Goal: Transaction & Acquisition: Purchase product/service

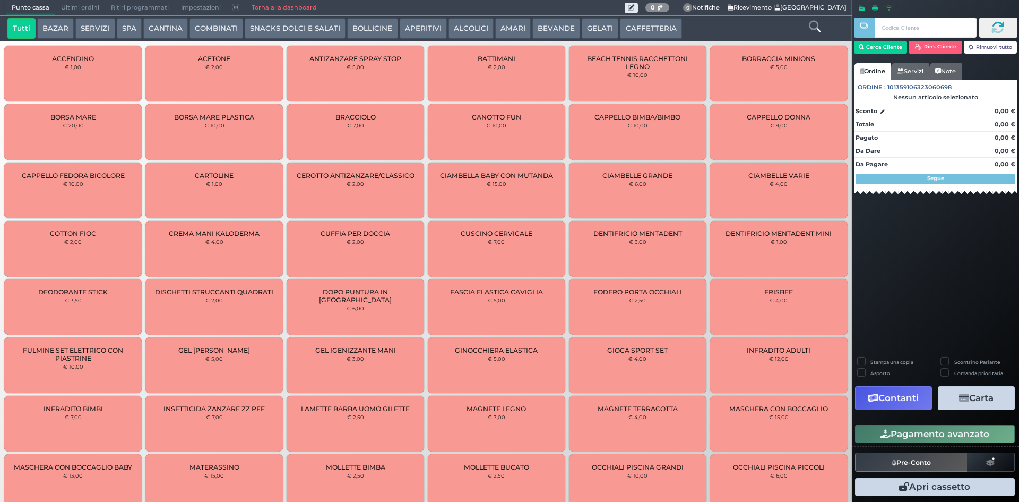
click at [279, 30] on button "SNACKS DOLCI E SALATI" at bounding box center [295, 28] width 101 height 21
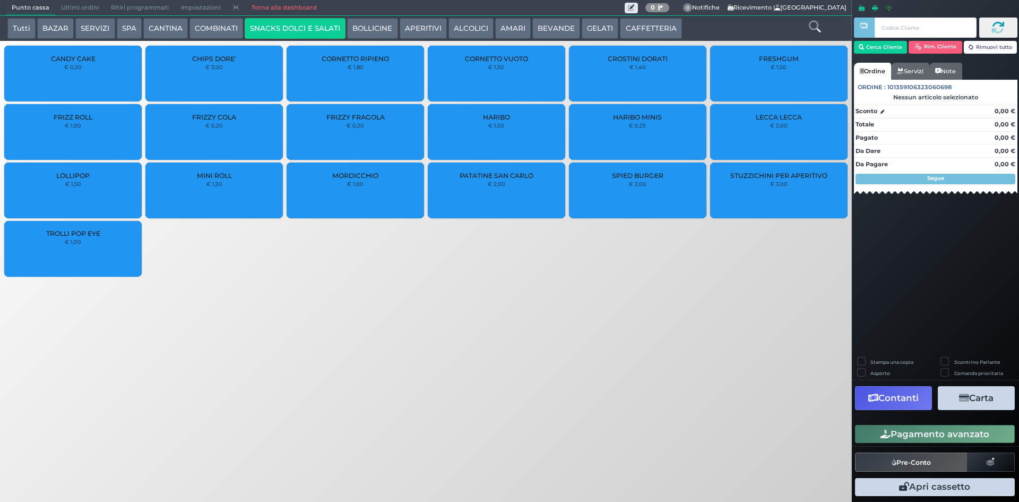
click at [783, 76] on div "FRESHGUM € 1,50" at bounding box center [778, 74] width 137 height 56
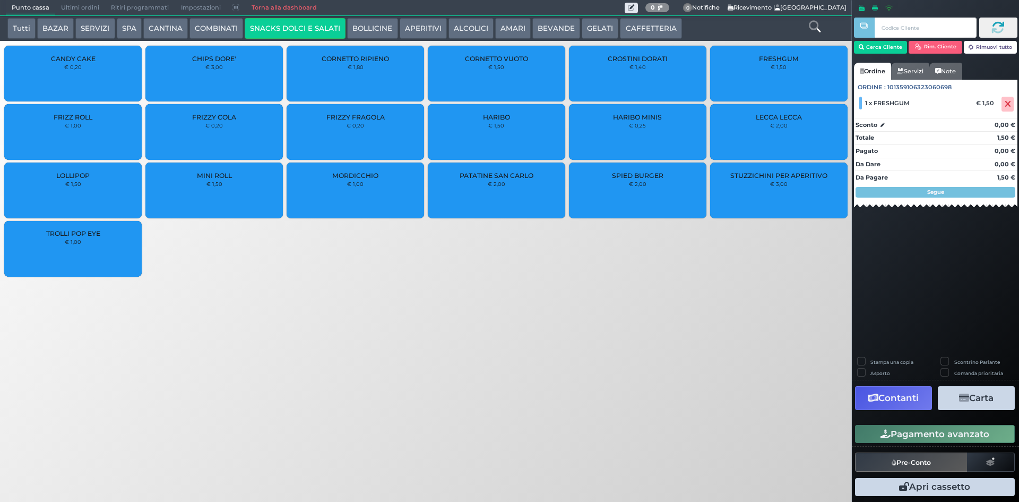
click at [968, 437] on button "Pagamento avanzato" at bounding box center [935, 434] width 160 height 18
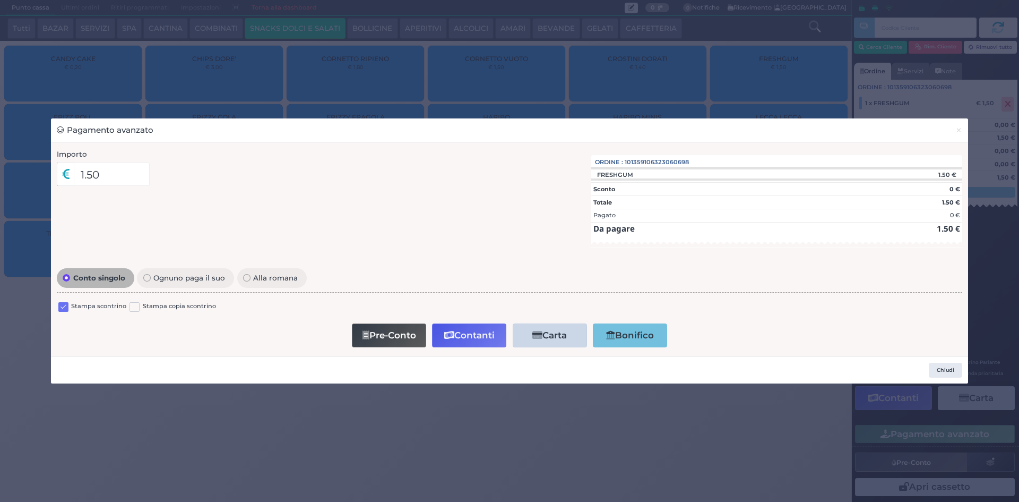
click at [62, 312] on div at bounding box center [63, 307] width 10 height 13
click at [68, 307] on label at bounding box center [63, 307] width 10 height 10
click at [0, 0] on input "checkbox" at bounding box center [0, 0] width 0 height 0
click at [446, 338] on icon "button" at bounding box center [449, 335] width 10 height 9
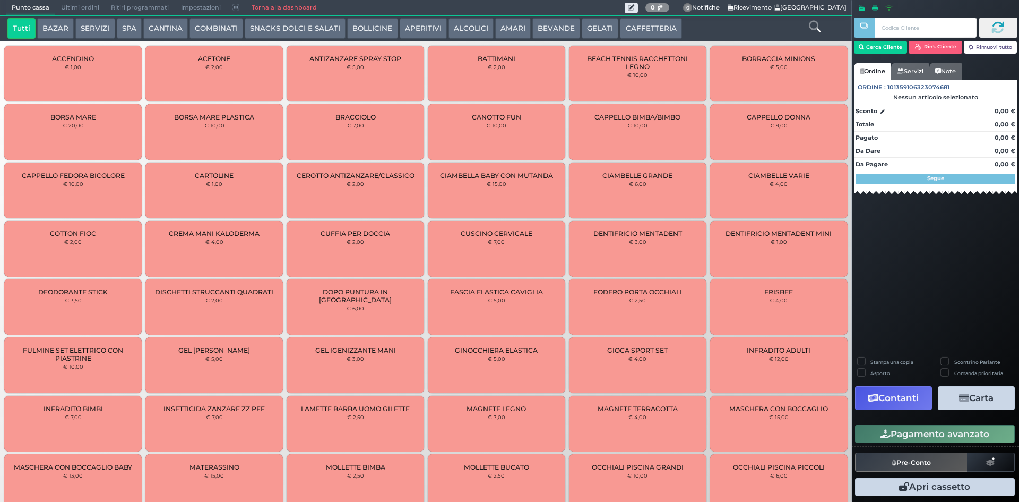
click at [80, 8] on span "Ultimi ordini" at bounding box center [80, 8] width 50 height 15
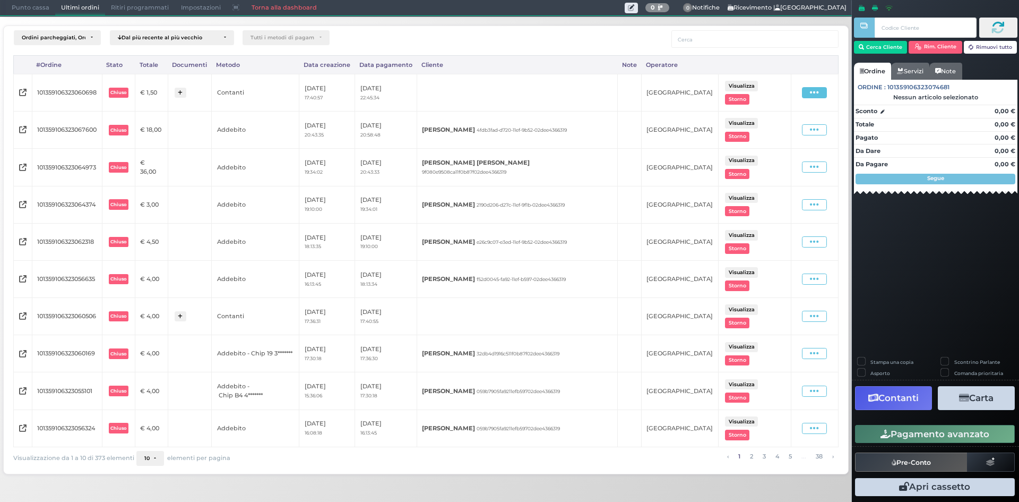
click at [820, 92] on span at bounding box center [814, 92] width 25 height 11
click at [778, 118] on span "Ristampa Pre-Conto" at bounding box center [793, 124] width 44 height 18
click at [16, 6] on span "Punto cassa" at bounding box center [30, 8] width 49 height 15
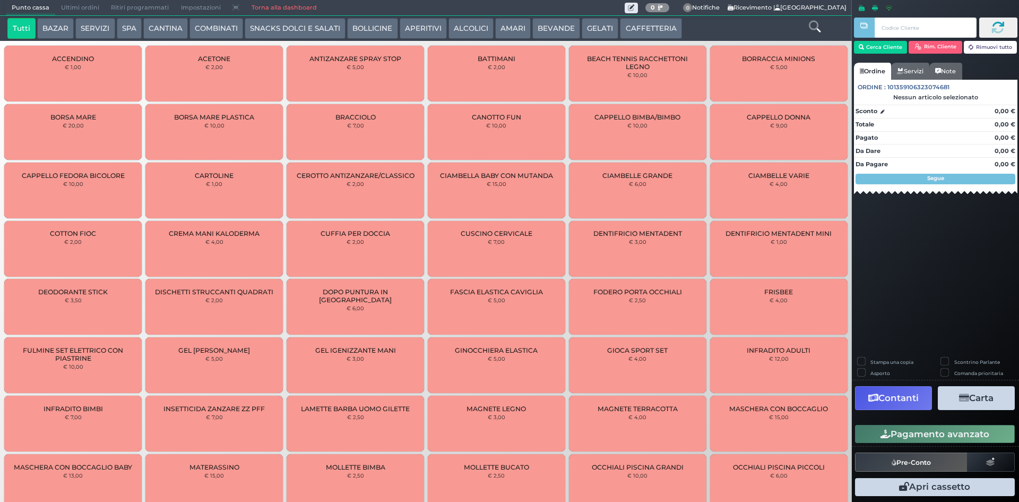
click at [817, 25] on icon at bounding box center [815, 27] width 12 height 12
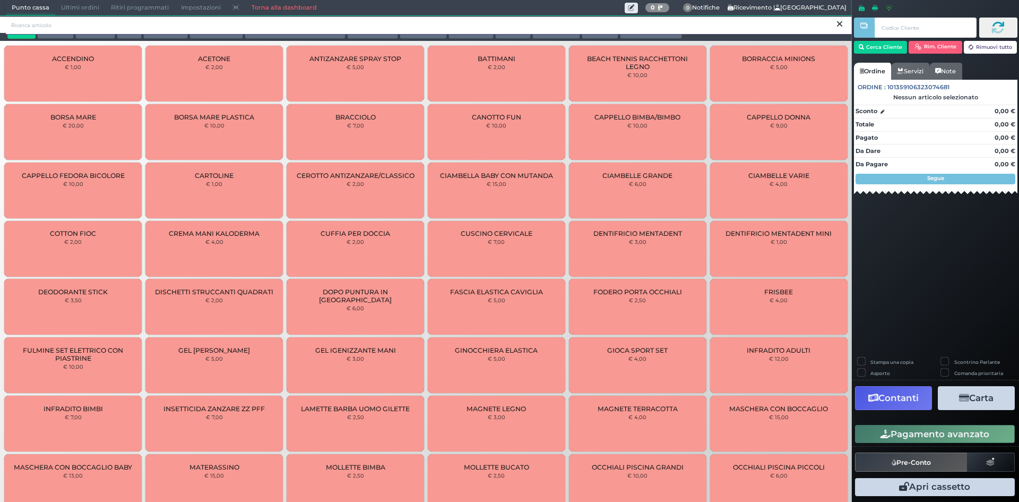
click at [420, 24] on input "search" at bounding box center [429, 25] width 846 height 19
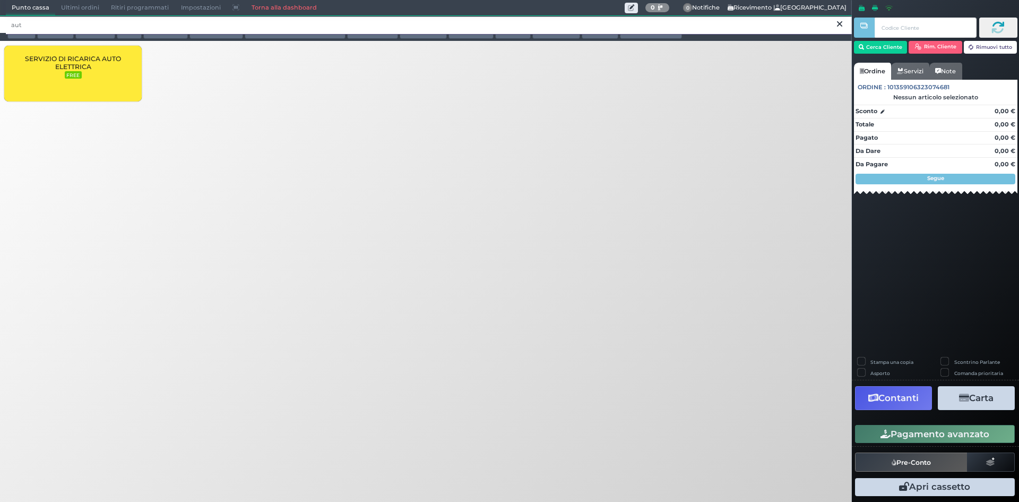
type input "aut"
click at [102, 67] on span "SERVIZIO DI RICARICA AUTO ELETTRICA" at bounding box center [72, 63] width 119 height 16
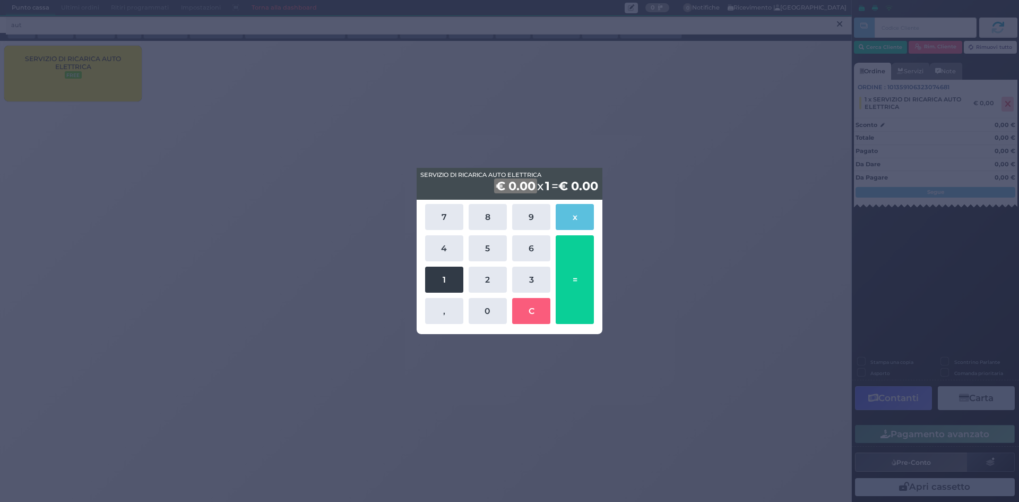
click at [453, 281] on button "1" at bounding box center [444, 279] width 38 height 26
click at [451, 205] on button "7" at bounding box center [444, 217] width 38 height 26
click at [455, 309] on button "," at bounding box center [444, 311] width 38 height 26
click at [484, 277] on button "2" at bounding box center [488, 279] width 38 height 26
click at [469, 266] on button "2" at bounding box center [488, 279] width 38 height 26
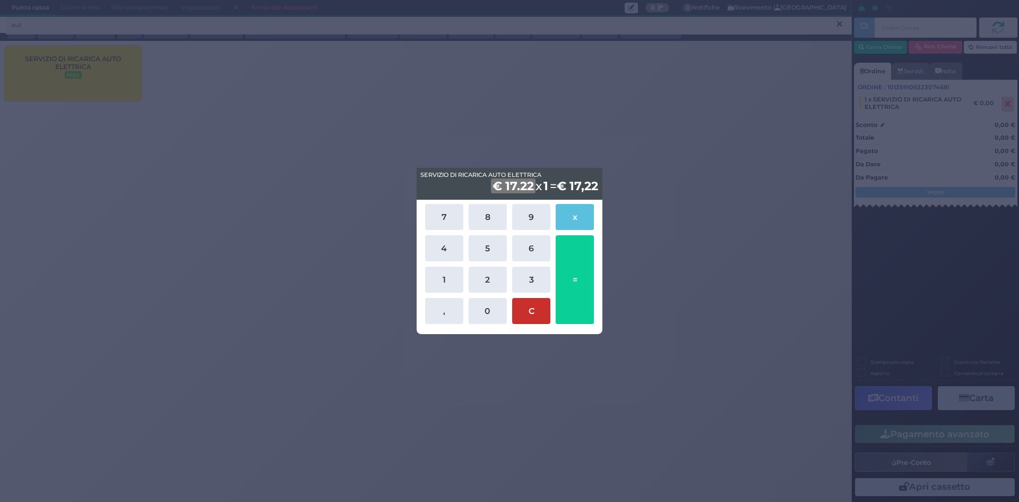
click at [522, 308] on button "C" at bounding box center [531, 311] width 38 height 26
click at [450, 273] on button "1" at bounding box center [444, 279] width 38 height 26
click at [449, 219] on button "7" at bounding box center [444, 217] width 38 height 26
drag, startPoint x: 439, startPoint y: 307, endPoint x: 449, endPoint y: 297, distance: 13.1
click at [443, 303] on button "," at bounding box center [444, 311] width 38 height 26
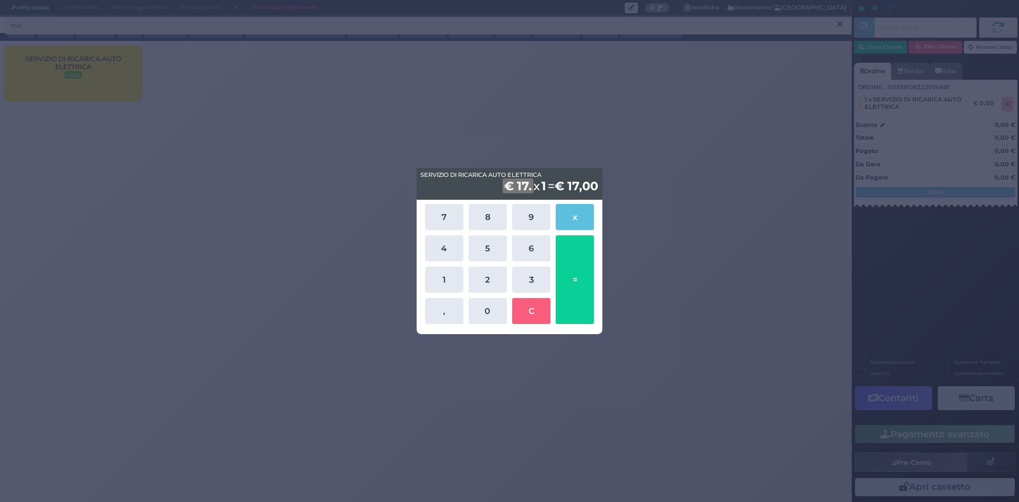
click at [481, 277] on button "2" at bounding box center [488, 279] width 38 height 26
click at [574, 291] on button "=" at bounding box center [575, 279] width 38 height 89
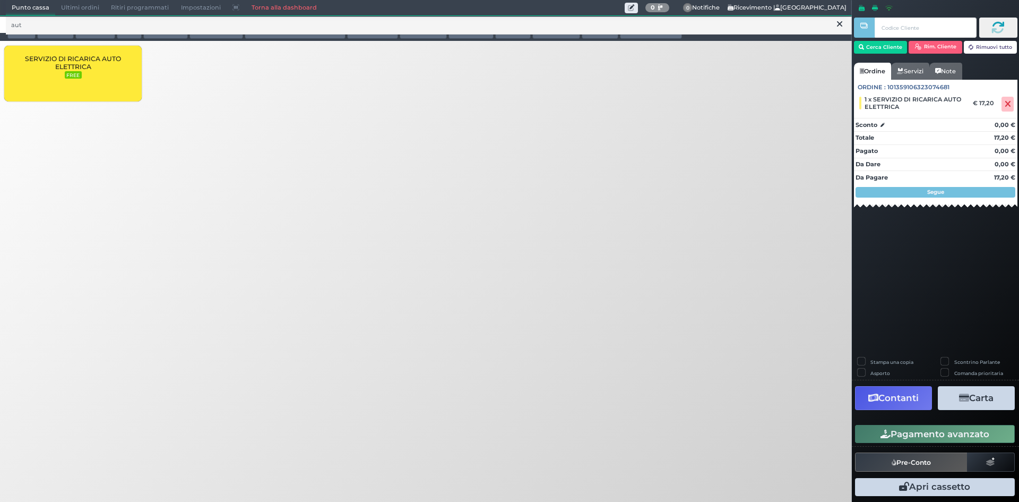
click at [899, 433] on button "Pagamento avanzato" at bounding box center [935, 434] width 160 height 18
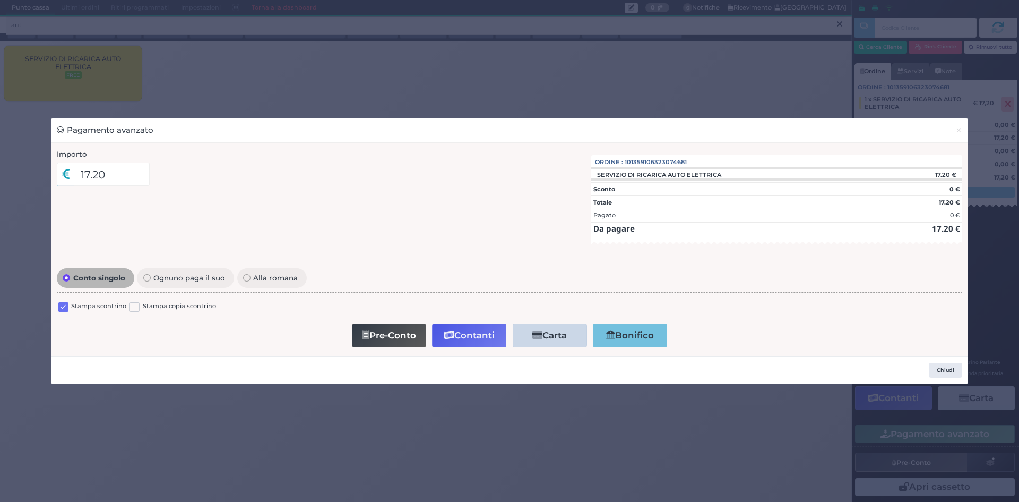
click at [62, 309] on label at bounding box center [63, 307] width 10 height 10
click at [0, 0] on input "checkbox" at bounding box center [0, 0] width 0 height 0
click at [462, 337] on button "Contanti" at bounding box center [469, 335] width 74 height 24
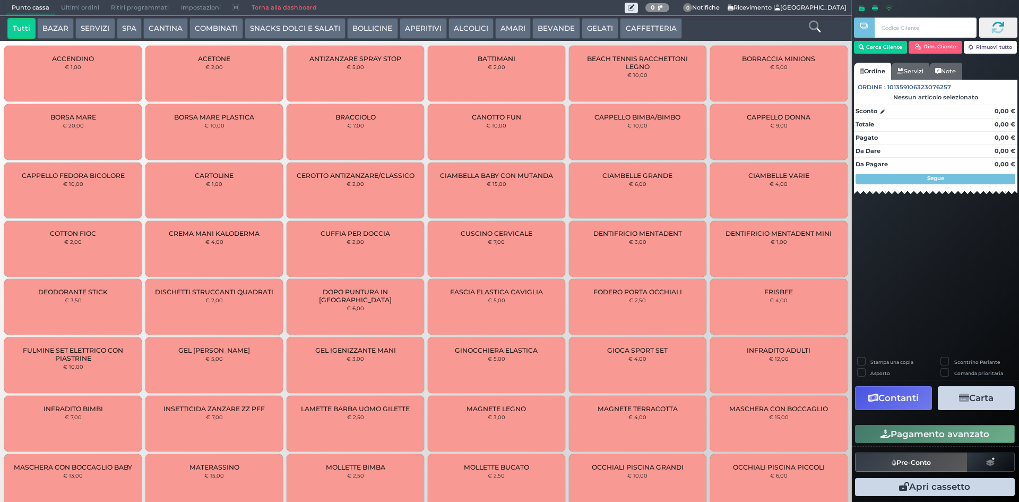
click at [85, 4] on span "Ultimi ordini" at bounding box center [80, 8] width 50 height 15
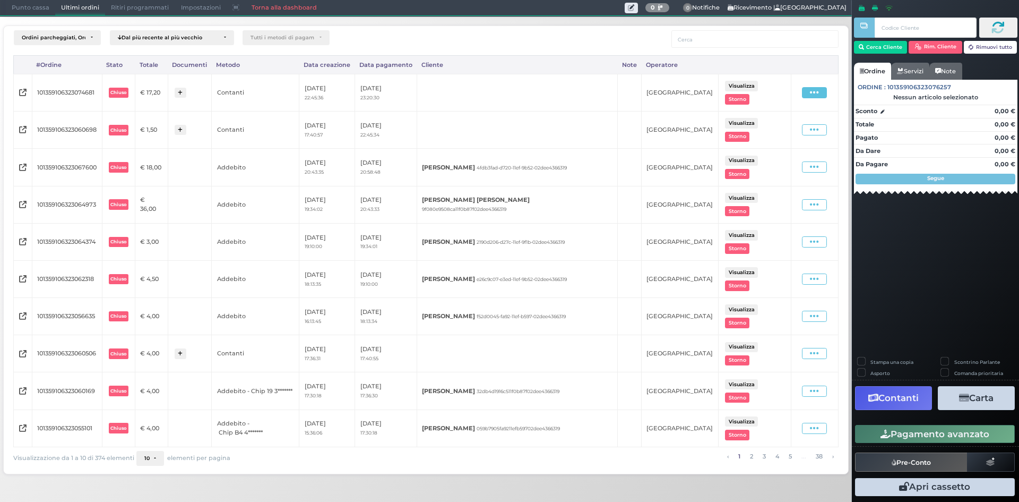
click at [804, 87] on span at bounding box center [814, 92] width 25 height 11
click at [789, 120] on span "Ristampa Pre-Conto" at bounding box center [793, 124] width 44 height 18
click at [150, 447] on div "Visualizzazione da 1 a 10 di 374 elementi 10 10 25 50 100 elementi per pagina ‹…" at bounding box center [425, 458] width 825 height 22
click at [149, 451] on button "10" at bounding box center [150, 458] width 28 height 15
click at [169, 428] on link "100" at bounding box center [166, 438] width 58 height 20
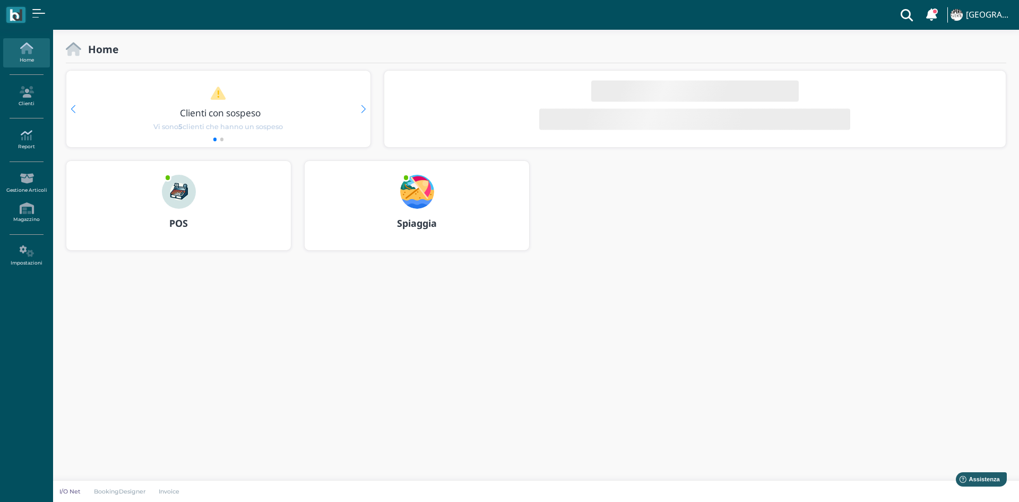
click at [14, 140] on icon at bounding box center [26, 136] width 46 height 12
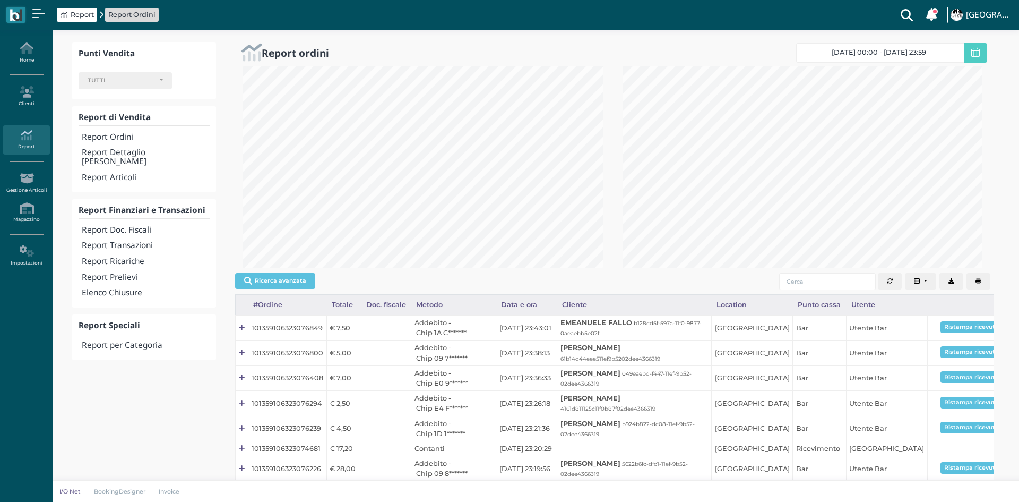
select select
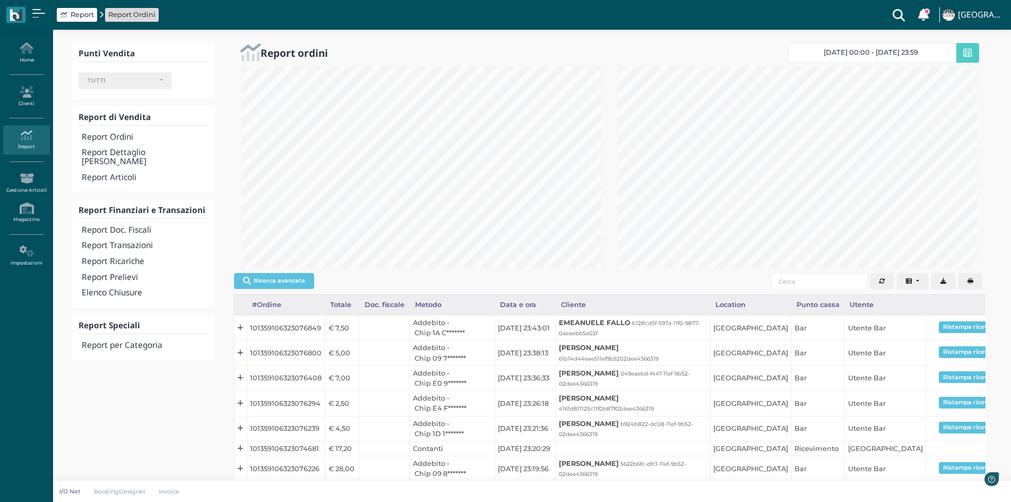
scroll to position [202, 376]
click at [133, 226] on h4 "Report Doc. Fiscali" at bounding box center [145, 230] width 126 height 9
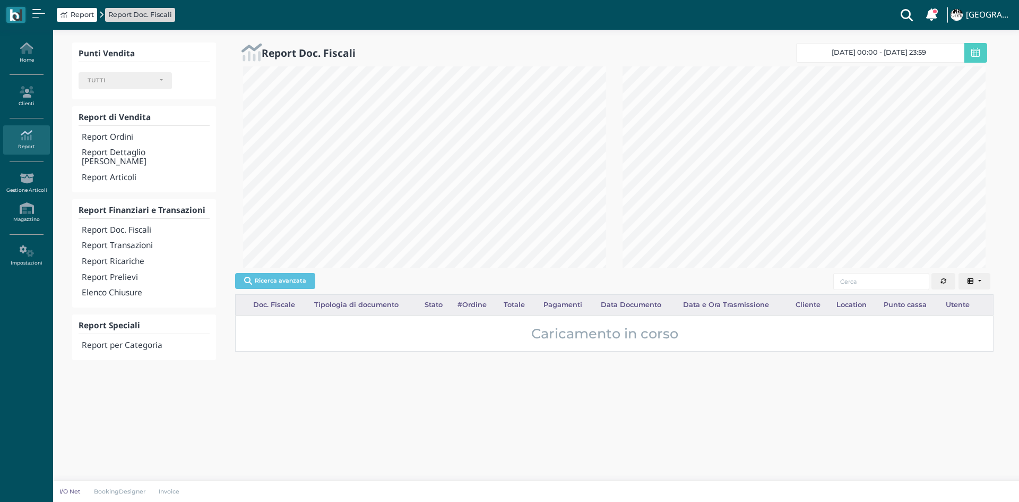
select select
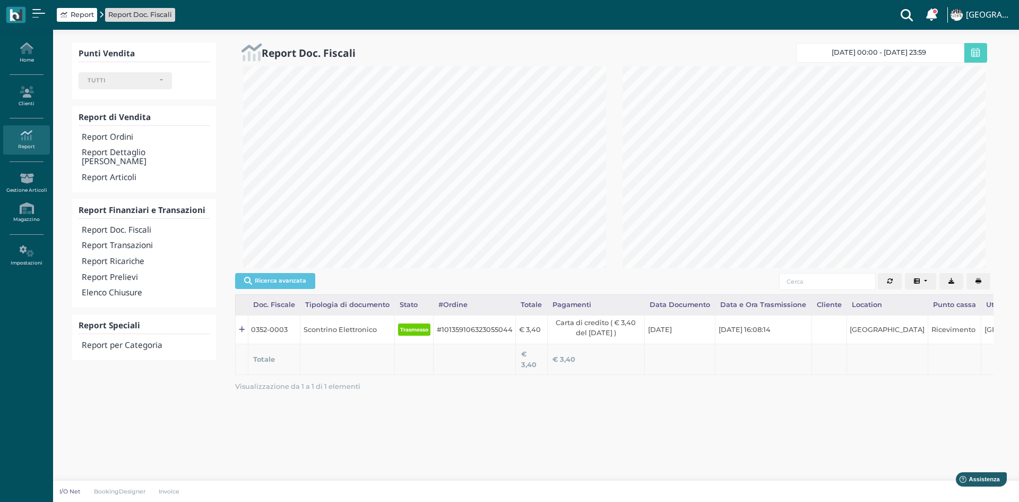
click at [976, 282] on icon "button" at bounding box center [979, 281] width 6 height 6
click at [126, 241] on h4 "Report Transazioni" at bounding box center [146, 245] width 128 height 9
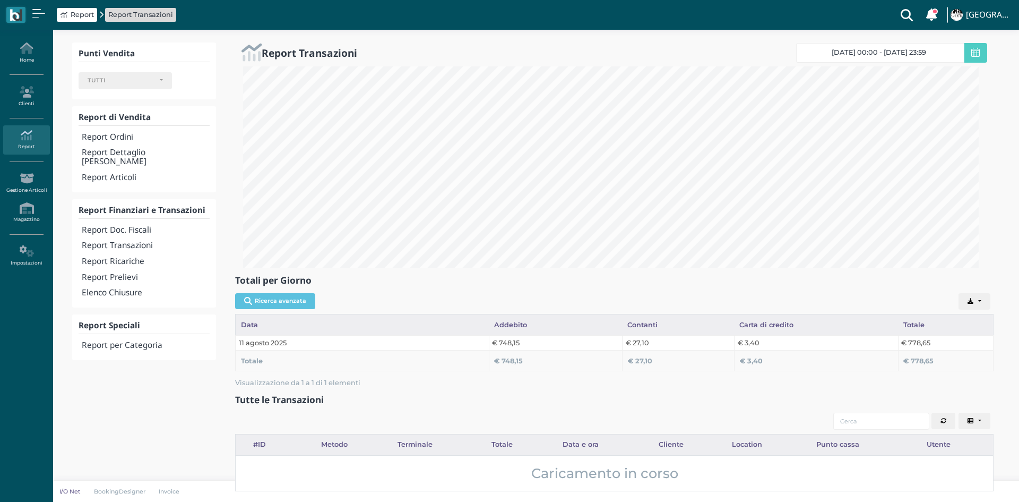
select select
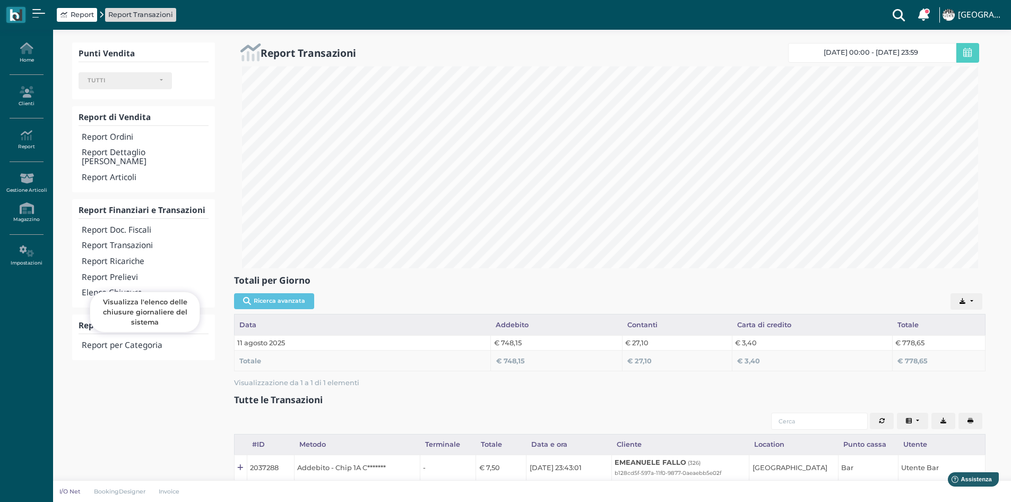
click at [132, 288] on h4 "Elenco Chiusure" at bounding box center [145, 292] width 126 height 9
